Goal: Task Accomplishment & Management: Manage account settings

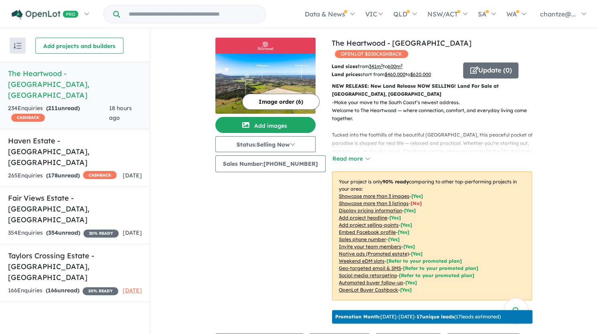
click at [89, 104] on div "234 Enquir ies ( 211 unread) CASHBACK" at bounding box center [58, 113] width 101 height 19
click at [40, 77] on h5 "The Heartwood - [GEOGRAPHIC_DATA] , [GEOGRAPHIC_DATA]" at bounding box center [75, 84] width 134 height 32
click at [99, 77] on h5 "The Heartwood - [GEOGRAPHIC_DATA] , [GEOGRAPHIC_DATA]" at bounding box center [75, 84] width 134 height 32
click at [496, 63] on button "Update ( 0 )" at bounding box center [490, 71] width 55 height 16
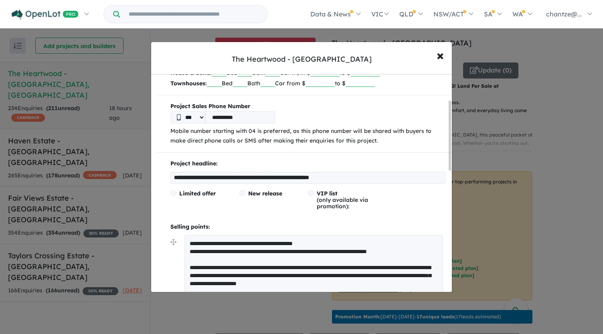
scroll to position [80, 0]
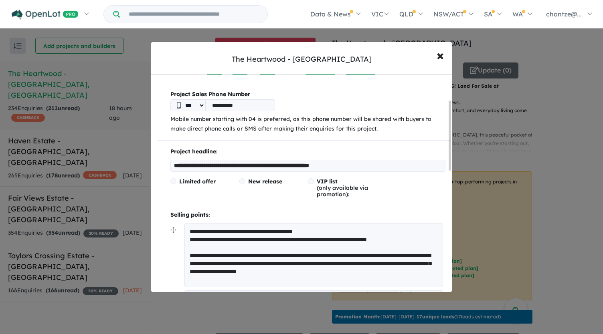
click at [242, 165] on input "**********" at bounding box center [307, 166] width 275 height 12
drag, startPoint x: 226, startPoint y: 165, endPoint x: 153, endPoint y: 170, distance: 73.2
click at [153, 170] on div "**********" at bounding box center [304, 338] width 307 height 688
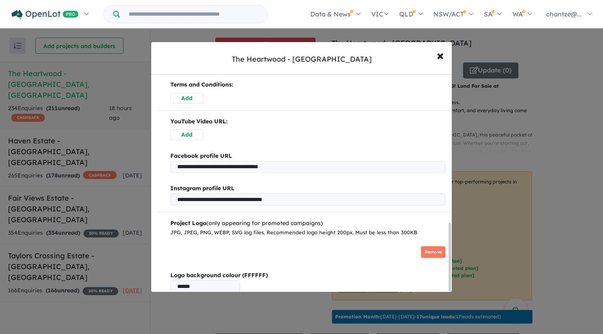
scroll to position [477, 0]
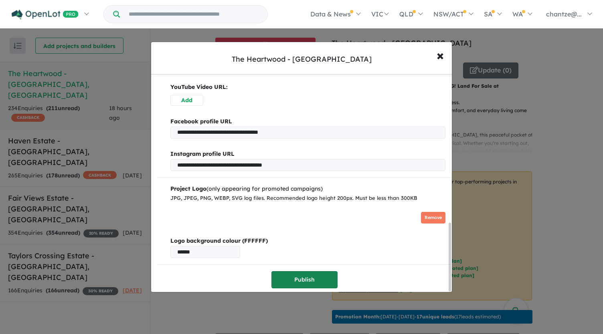
type input "**********"
click at [295, 274] on button "Publish" at bounding box center [304, 279] width 66 height 17
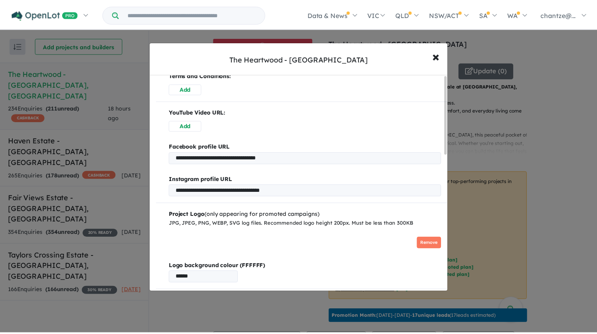
scroll to position [0, 0]
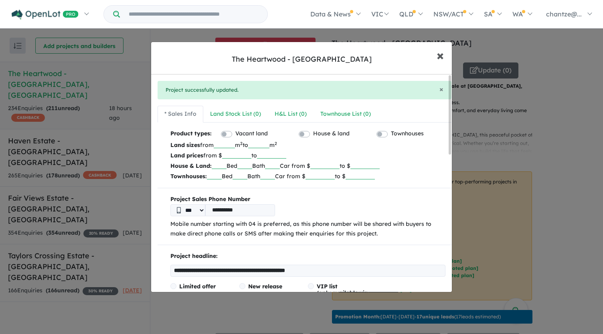
click at [440, 55] on span "×" at bounding box center [440, 54] width 7 height 17
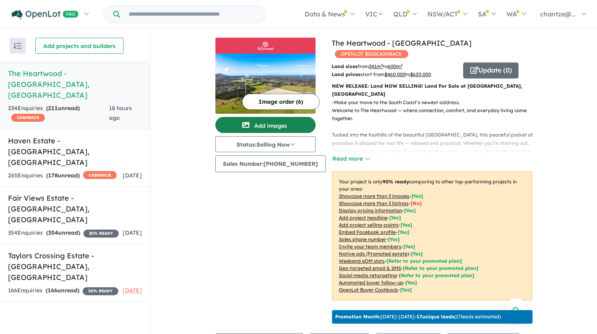
click at [283, 124] on button "Add images" at bounding box center [265, 125] width 100 height 16
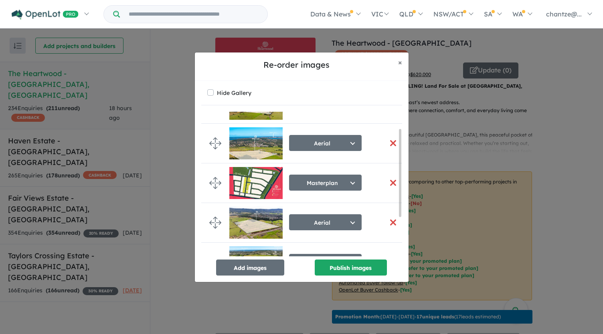
scroll to position [40, 0]
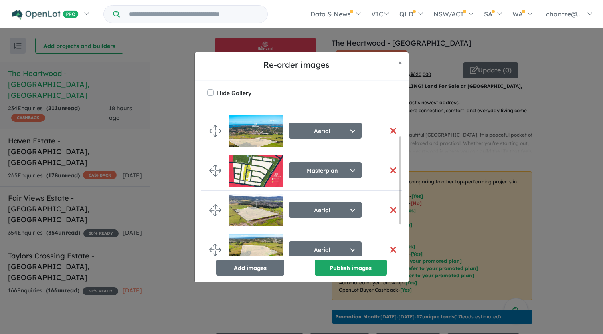
click at [390, 171] on button "button" at bounding box center [393, 170] width 17 height 17
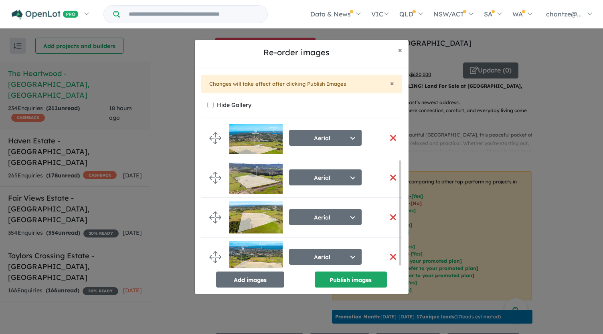
scroll to position [53, 0]
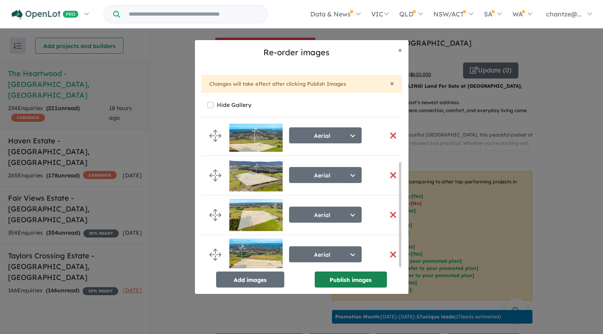
click at [355, 274] on button "Publish images" at bounding box center [351, 280] width 72 height 16
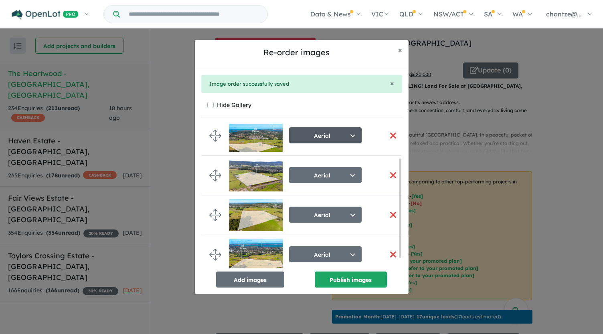
scroll to position [49, 0]
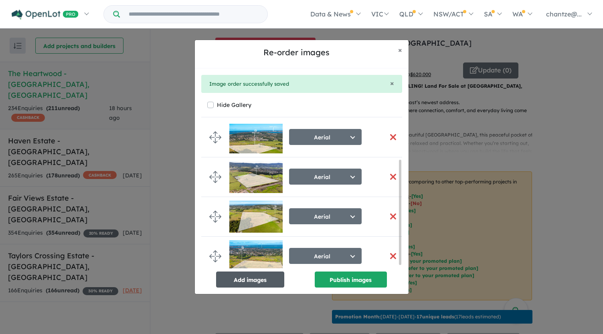
click at [261, 279] on button "Add images" at bounding box center [250, 280] width 68 height 16
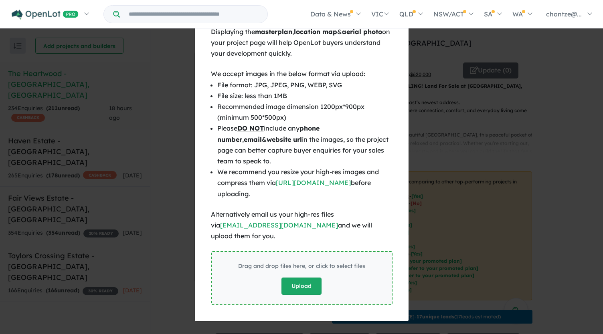
click at [306, 280] on button "Upload" at bounding box center [301, 286] width 40 height 17
click at [297, 286] on button "Upload" at bounding box center [301, 286] width 40 height 17
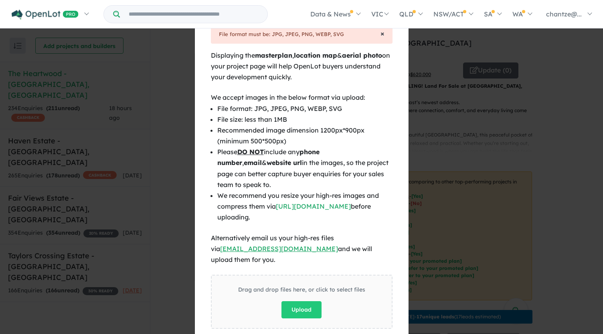
click at [380, 34] on span "×" at bounding box center [382, 33] width 4 height 9
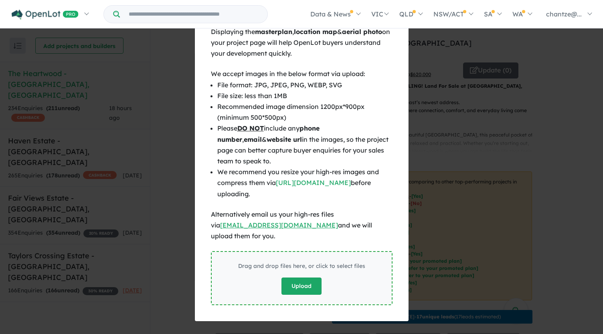
click at [302, 281] on button "Upload" at bounding box center [301, 286] width 40 height 17
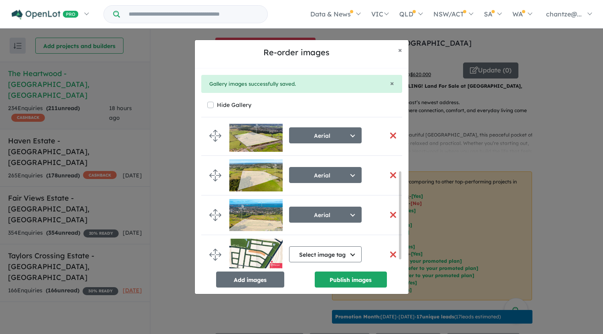
scroll to position [92, 0]
click at [340, 282] on button "Publish images" at bounding box center [351, 280] width 72 height 16
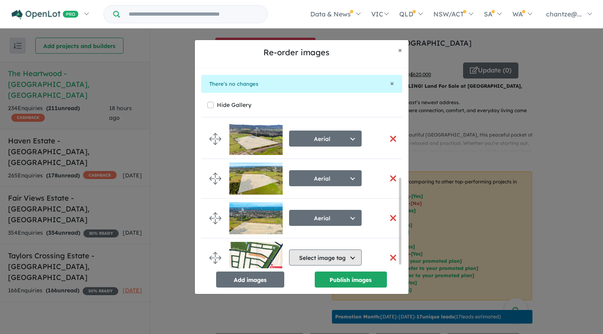
click at [337, 259] on button "Select image tag" at bounding box center [325, 258] width 73 height 16
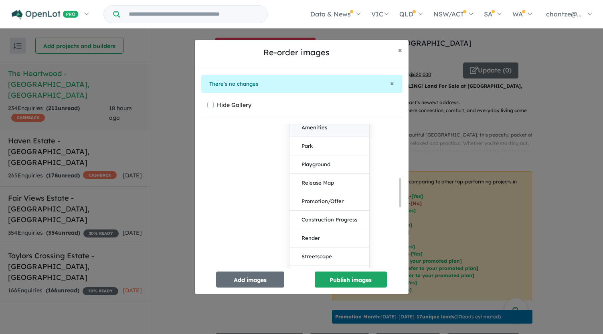
scroll to position [211, 0]
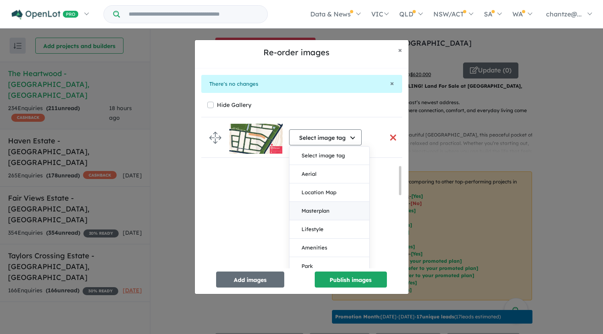
click at [342, 210] on button "Masterplan" at bounding box center [329, 211] width 80 height 18
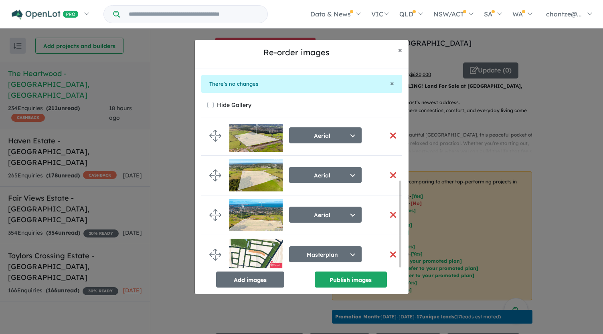
click at [246, 243] on img at bounding box center [255, 255] width 53 height 32
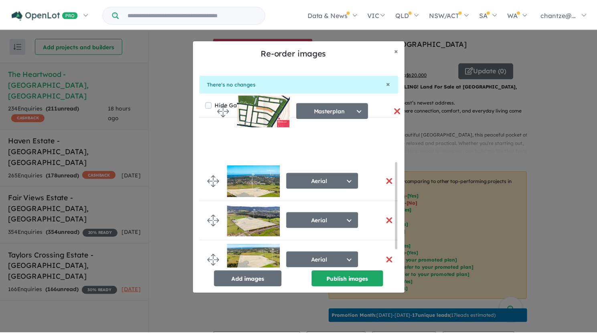
scroll to position [0, 0]
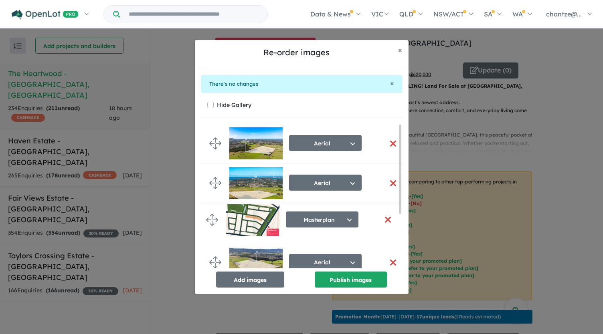
drag, startPoint x: 210, startPoint y: 249, endPoint x: 207, endPoint y: 217, distance: 32.2
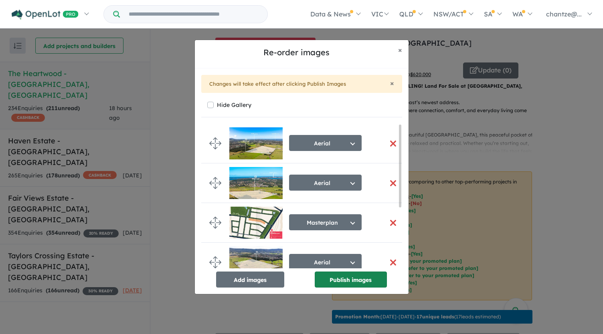
click at [341, 276] on button "Publish images" at bounding box center [351, 280] width 72 height 16
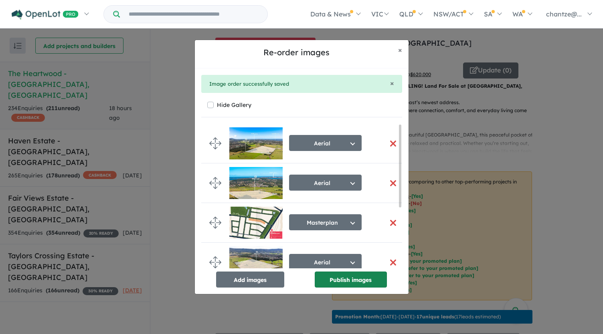
click at [338, 272] on button "Publish images" at bounding box center [351, 280] width 72 height 16
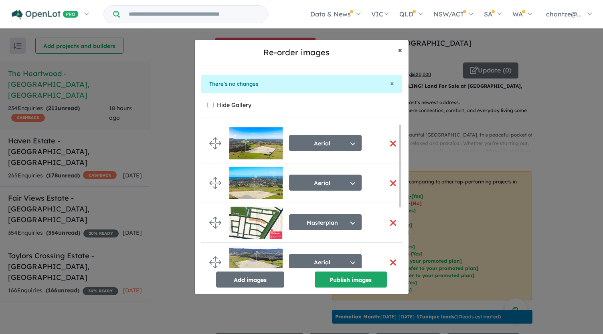
click at [402, 49] on button "× Close" at bounding box center [400, 50] width 17 height 20
